Goal: Task Accomplishment & Management: Complete application form

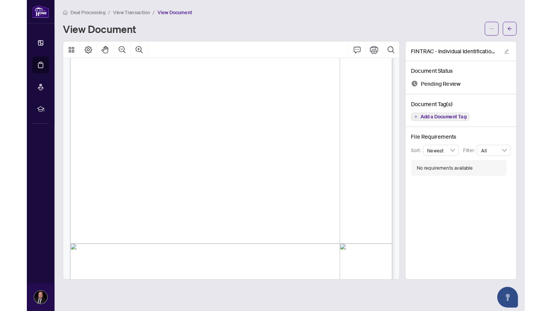
scroll to position [103, 0]
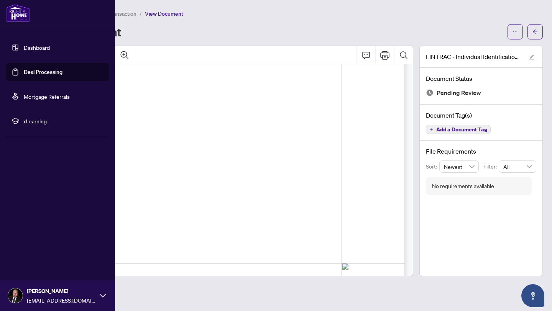
click at [34, 51] on link "Dashboard" at bounding box center [37, 47] width 26 height 7
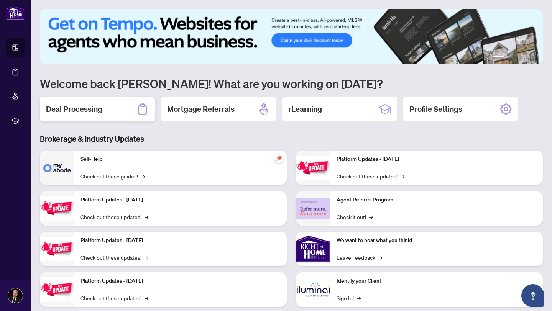
click at [110, 111] on div "Deal Processing" at bounding box center [97, 109] width 115 height 25
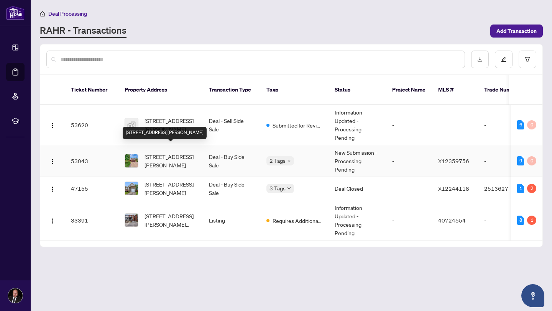
click at [164, 153] on span "[STREET_ADDRESS][PERSON_NAME]" at bounding box center [171, 161] width 52 height 17
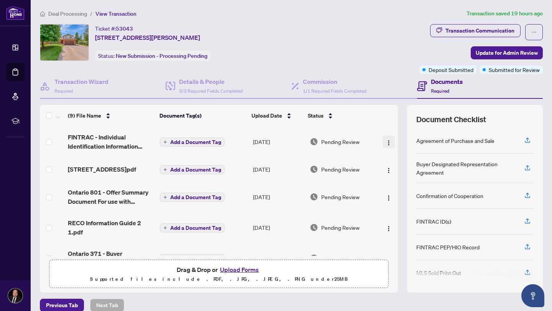
click at [387, 143] on img "button" at bounding box center [389, 143] width 6 height 6
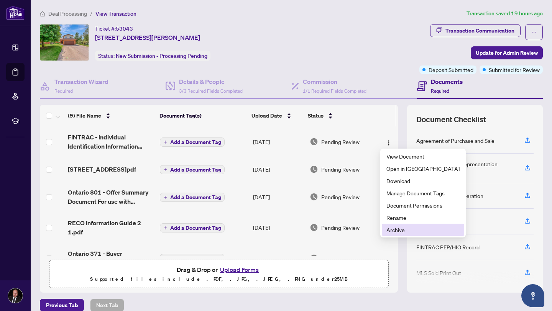
click at [400, 228] on span "Archive" at bounding box center [422, 230] width 73 height 8
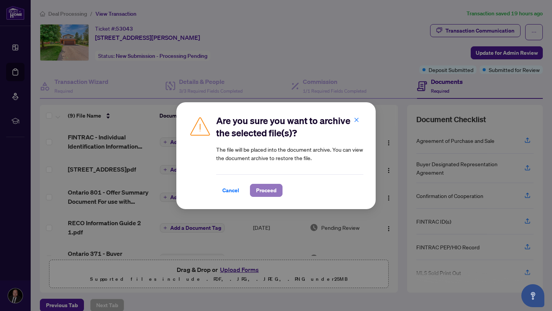
click at [266, 191] on span "Proceed" at bounding box center [266, 190] width 20 height 12
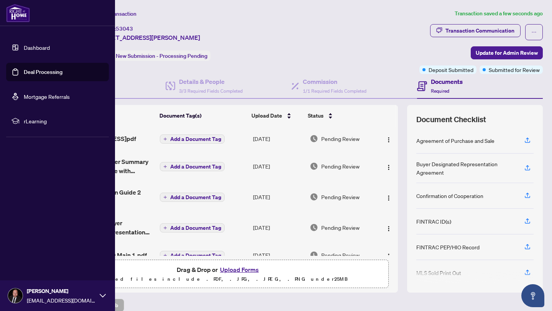
click at [24, 49] on link "Dashboard" at bounding box center [37, 47] width 26 height 7
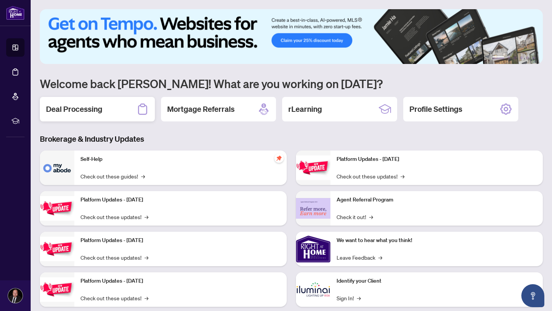
click at [130, 107] on div "Deal Processing" at bounding box center [97, 109] width 115 height 25
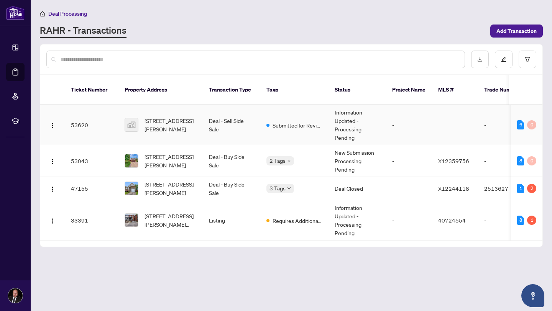
click at [147, 117] on span "[STREET_ADDRESS][PERSON_NAME]" at bounding box center [171, 125] width 52 height 17
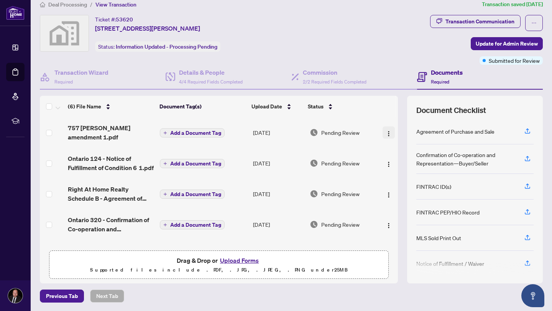
click at [386, 131] on img "button" at bounding box center [389, 134] width 6 height 6
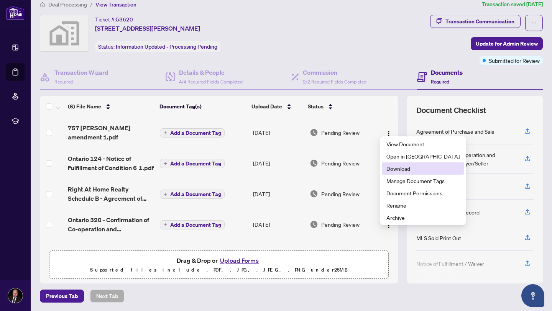
click at [400, 166] on span "Download" at bounding box center [422, 168] width 73 height 8
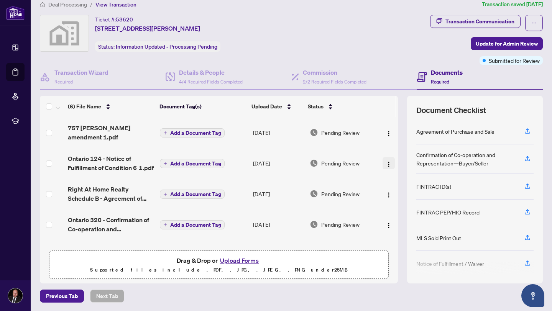
click at [389, 161] on img "button" at bounding box center [389, 164] width 6 height 6
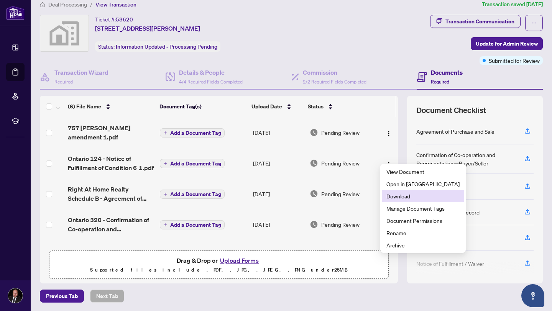
click at [391, 194] on span "Download" at bounding box center [422, 196] width 73 height 8
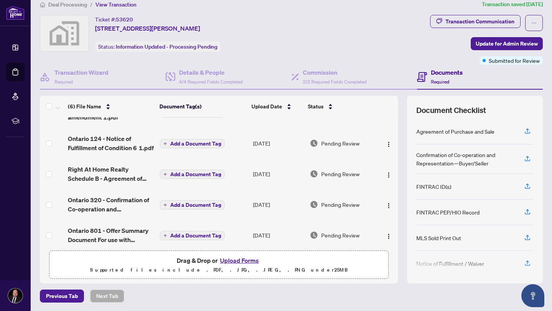
scroll to position [25, 0]
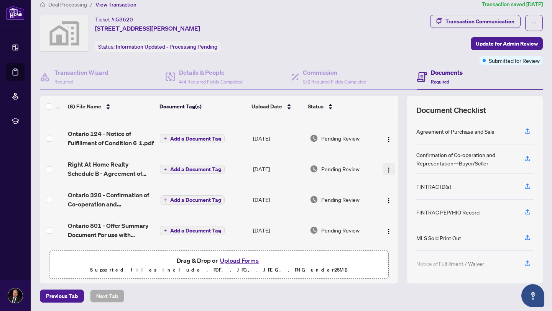
click at [387, 167] on img "button" at bounding box center [389, 170] width 6 height 6
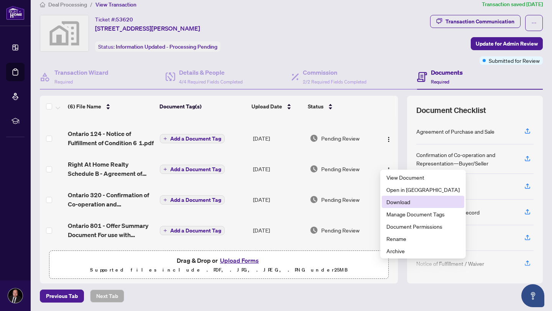
click at [399, 205] on span "Download" at bounding box center [422, 202] width 73 height 8
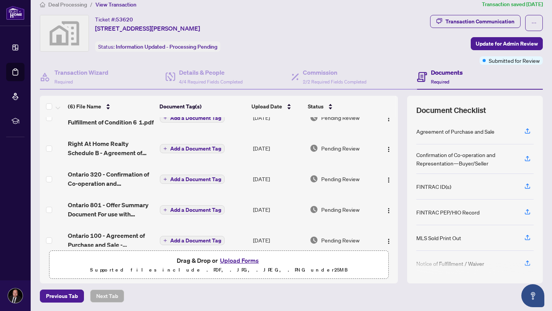
scroll to position [51, 0]
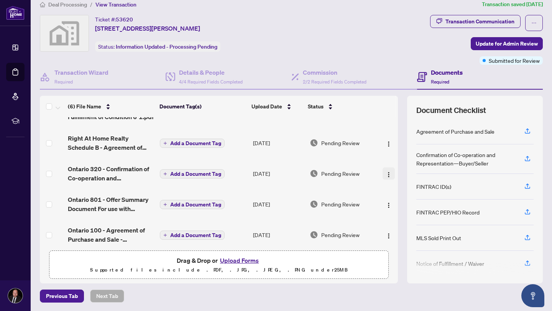
click at [387, 169] on span "button" at bounding box center [389, 173] width 6 height 8
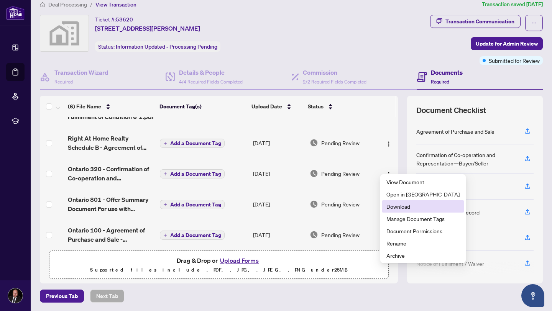
click at [389, 203] on span "Download" at bounding box center [422, 206] width 73 height 8
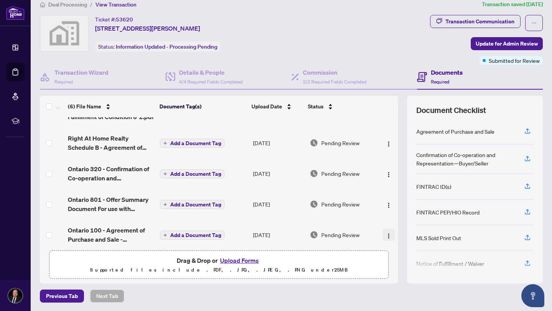
click at [391, 229] on button "button" at bounding box center [389, 235] width 12 height 12
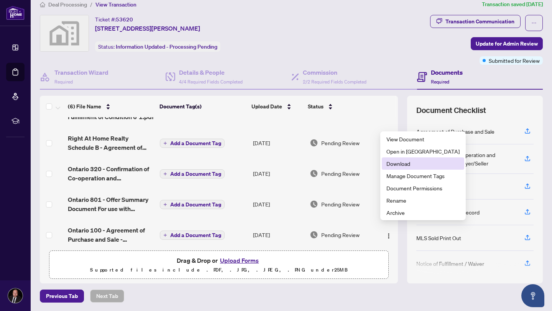
click at [401, 163] on span "Download" at bounding box center [422, 163] width 73 height 8
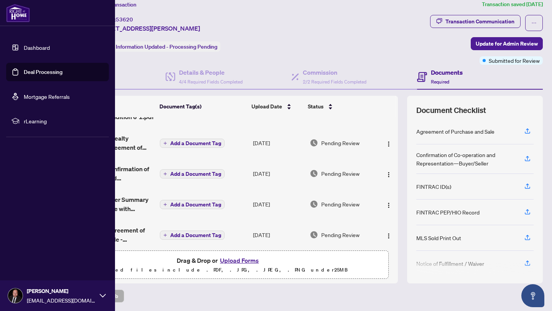
click at [24, 45] on link "Dashboard" at bounding box center [37, 47] width 26 height 7
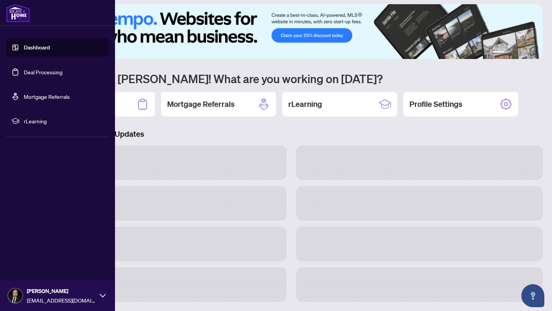
scroll to position [9, 0]
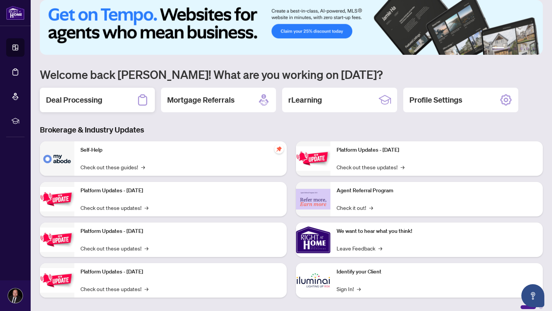
click at [102, 99] on h2 "Deal Processing" at bounding box center [74, 100] width 56 height 11
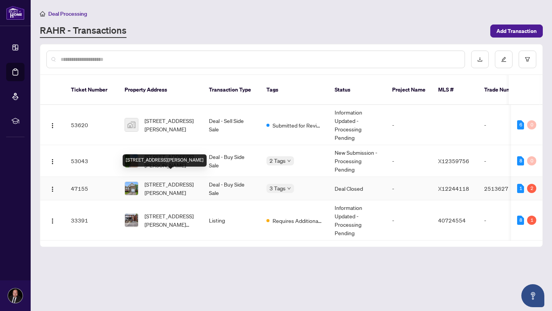
click at [172, 180] on span "[STREET_ADDRESS][PERSON_NAME]" at bounding box center [171, 188] width 52 height 17
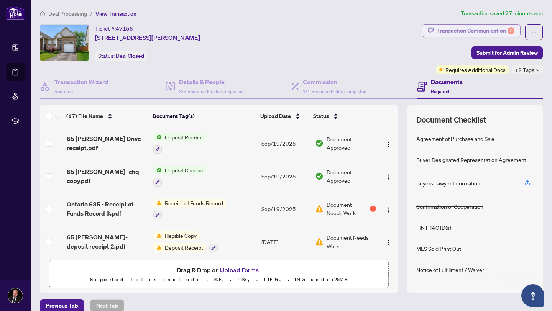
click at [482, 35] on div "Transaction Communication 2" at bounding box center [475, 31] width 77 height 12
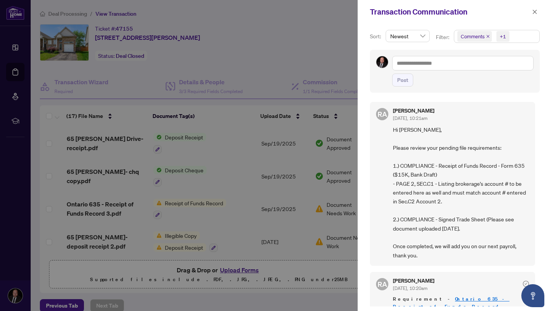
click at [255, 130] on div at bounding box center [276, 155] width 552 height 311
click at [534, 17] on span "button" at bounding box center [534, 12] width 5 height 12
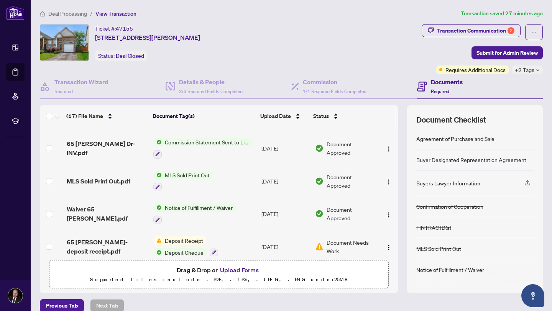
scroll to position [192, 0]
click at [108, 176] on span "MLS Sold Print Out.pdf" at bounding box center [99, 180] width 64 height 9
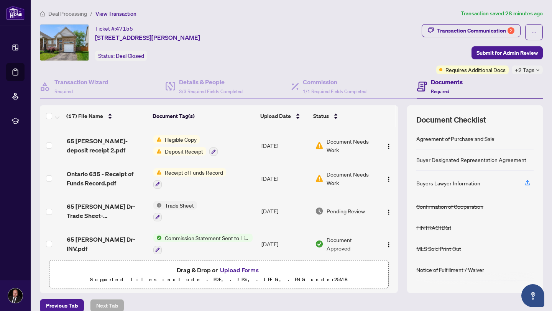
scroll to position [96, 0]
click at [499, 27] on div "Transaction Communication 2" at bounding box center [475, 31] width 77 height 12
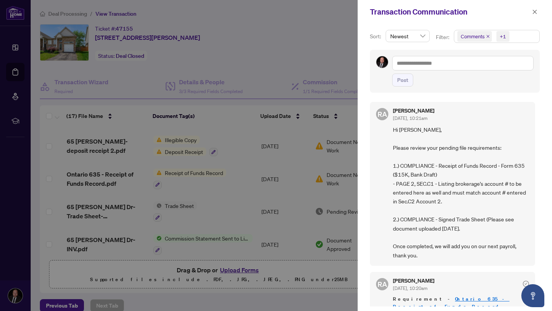
click at [232, 154] on div at bounding box center [276, 155] width 552 height 311
click at [534, 13] on icon "close" at bounding box center [534, 11] width 5 height 5
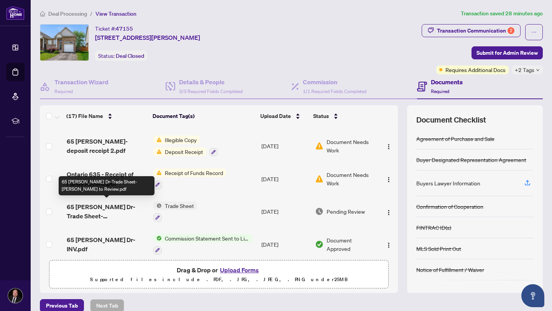
click at [97, 211] on span "65 [PERSON_NAME] Dr-Trade Sheet-[PERSON_NAME] to Review.pdf" at bounding box center [107, 211] width 81 height 18
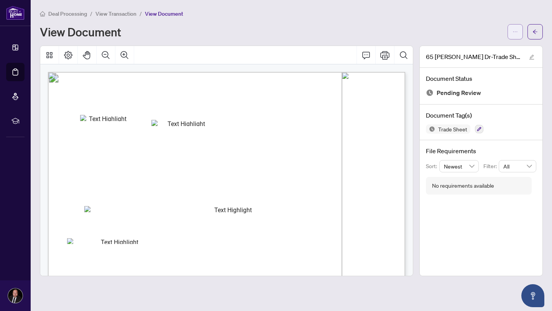
click at [518, 29] on button "button" at bounding box center [515, 31] width 15 height 15
click at [483, 49] on span "Download" at bounding box center [488, 48] width 58 height 8
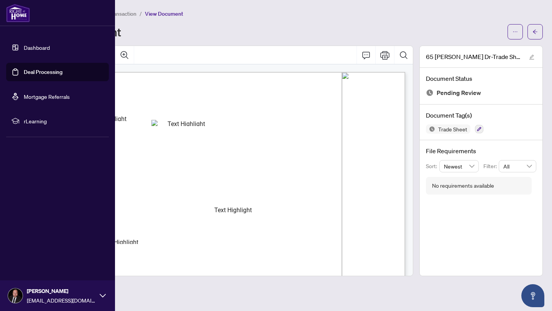
click at [38, 47] on link "Dashboard" at bounding box center [37, 47] width 26 height 7
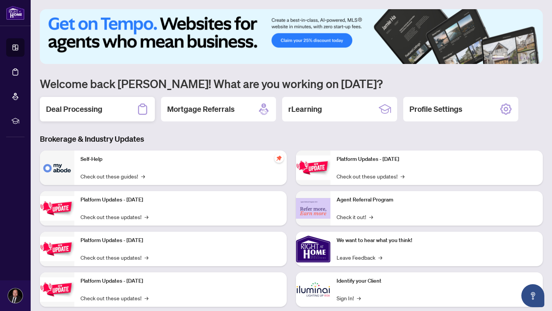
click at [110, 109] on div "Deal Processing" at bounding box center [97, 109] width 115 height 25
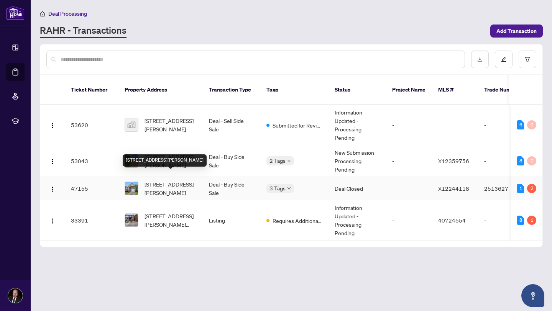
click at [171, 180] on span "[STREET_ADDRESS][PERSON_NAME]" at bounding box center [171, 188] width 52 height 17
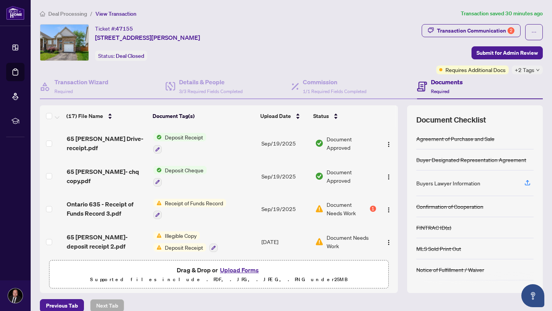
click at [234, 249] on button "Upload Forms" at bounding box center [239, 270] width 43 height 10
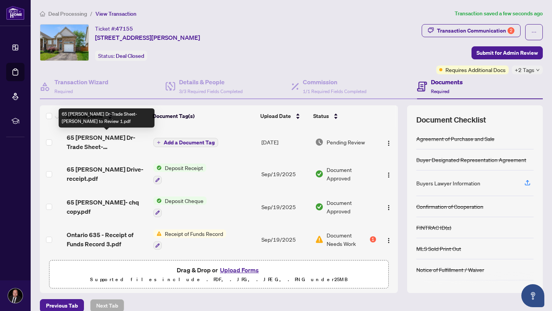
click at [107, 139] on span "65 [PERSON_NAME] Dr-Trade Sheet-[PERSON_NAME] to Review 1.pdf" at bounding box center [107, 142] width 81 height 18
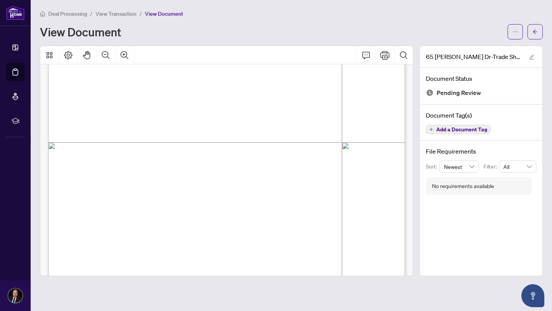
scroll to position [225, 0]
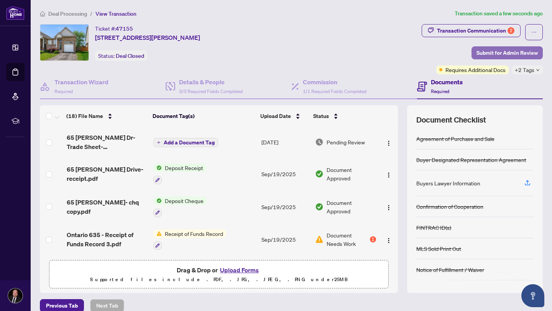
click at [491, 54] on span "Submit for Admin Review" at bounding box center [507, 53] width 61 height 12
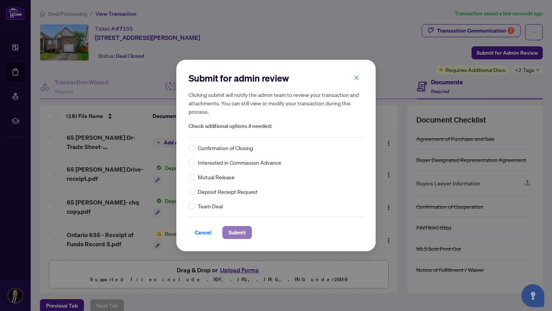
click at [237, 233] on span "Submit" at bounding box center [236, 233] width 17 height 12
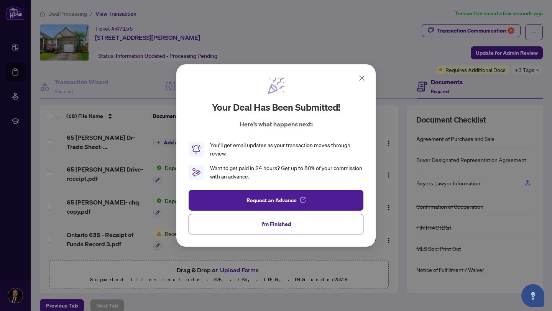
click at [457, 33] on div "Your deal has been submitted! Here’s what happens next: You’ll get email update…" at bounding box center [276, 155] width 552 height 311
click at [362, 77] on icon at bounding box center [361, 78] width 9 height 9
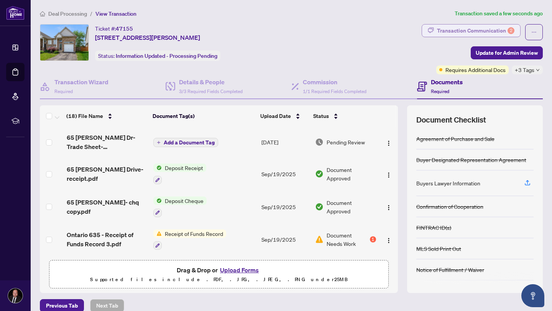
click at [482, 31] on div "Transaction Communication 2" at bounding box center [475, 31] width 77 height 12
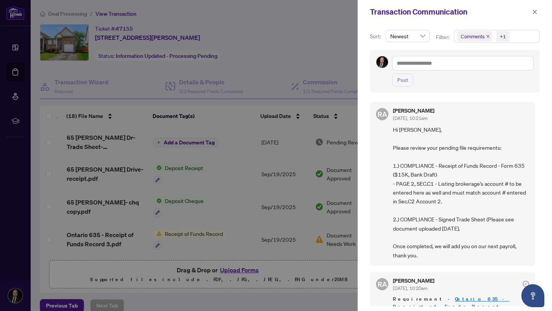
click at [113, 172] on div at bounding box center [276, 155] width 552 height 311
click at [538, 11] on button "button" at bounding box center [535, 11] width 10 height 9
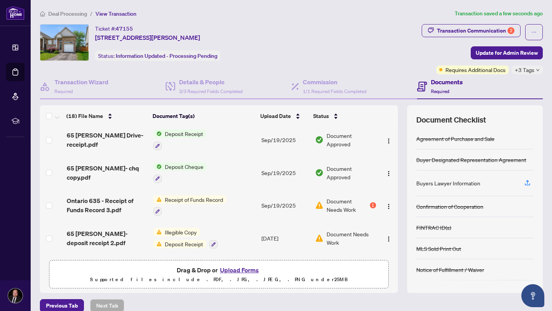
scroll to position [39, 0]
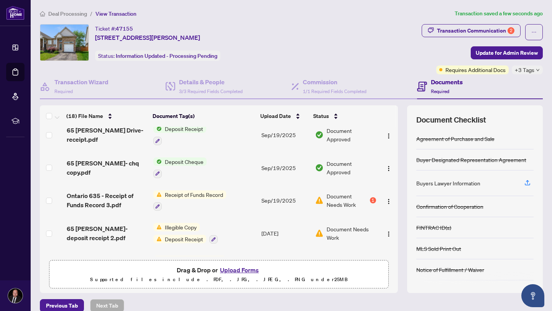
click at [108, 194] on span "Ontario 635 - Receipt of Funds Record 3.pdf" at bounding box center [107, 200] width 81 height 18
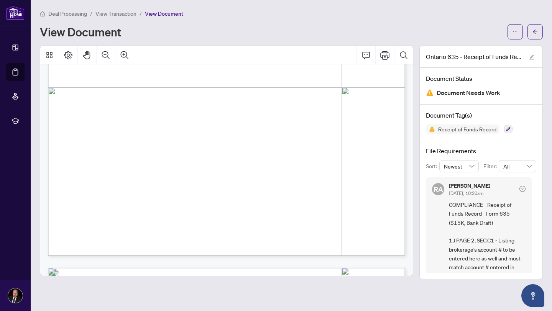
scroll to position [278, 0]
